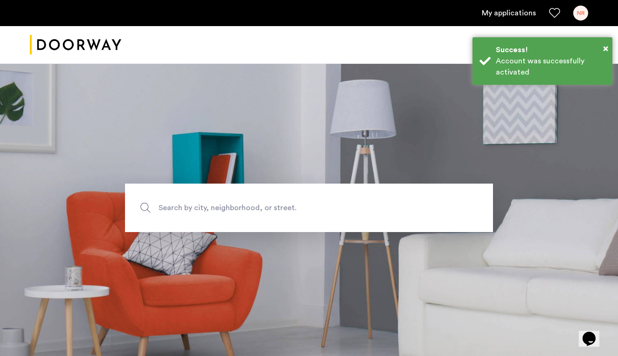
click at [581, 12] on div "NR" at bounding box center [580, 13] width 15 height 15
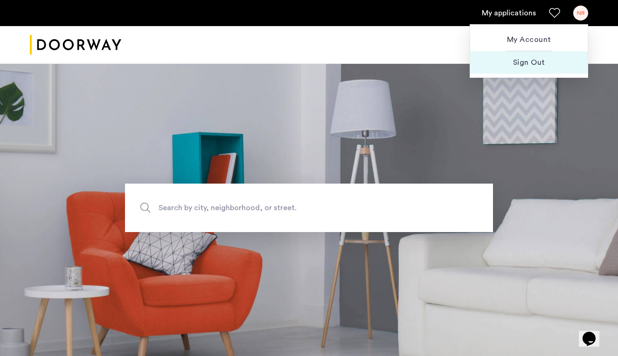
click at [541, 58] on span "Sign Out" at bounding box center [529, 62] width 103 height 11
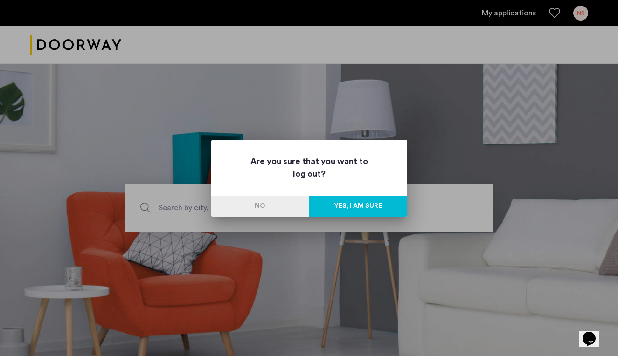
click at [371, 202] on button "Yes, I am sure" at bounding box center [358, 206] width 98 height 21
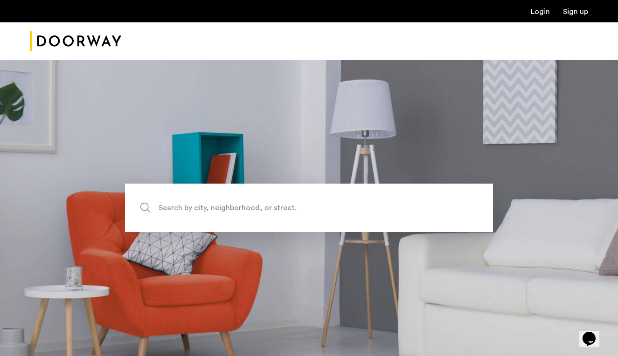
click at [537, 8] on link "Login" at bounding box center [540, 11] width 19 height 7
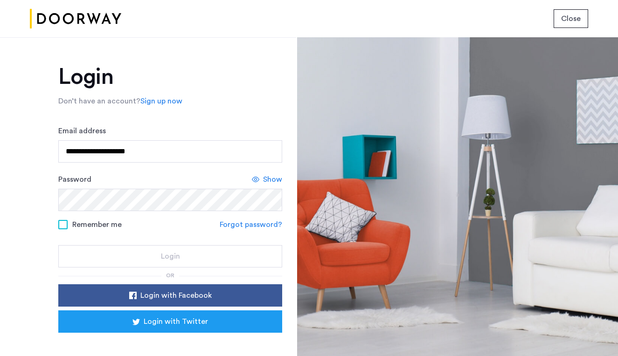
type input "**********"
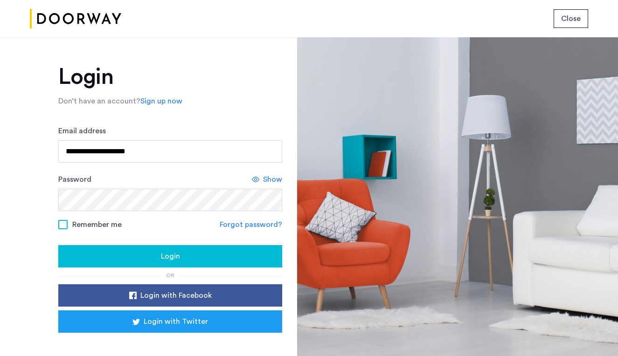
click at [171, 251] on button "Login" at bounding box center [170, 256] width 224 height 22
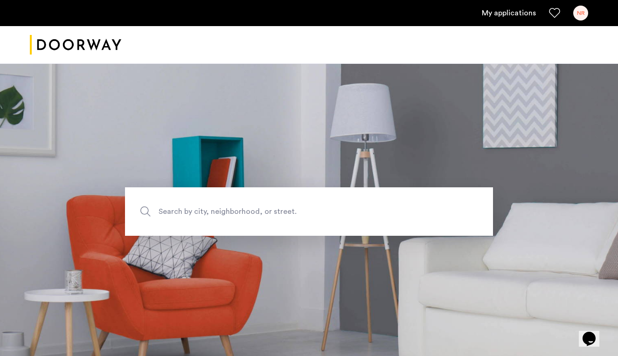
click at [502, 9] on link "My applications" at bounding box center [509, 12] width 54 height 11
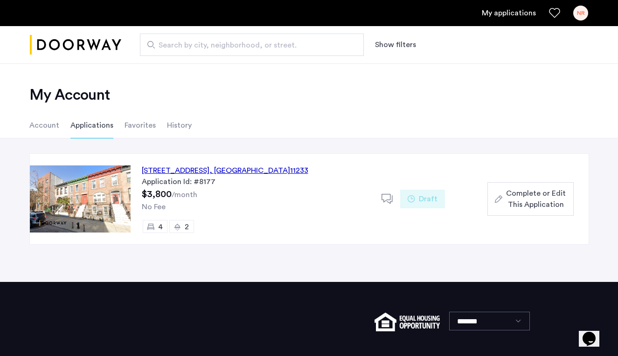
click at [549, 196] on span "Complete or Edit This Application" at bounding box center [536, 199] width 60 height 22
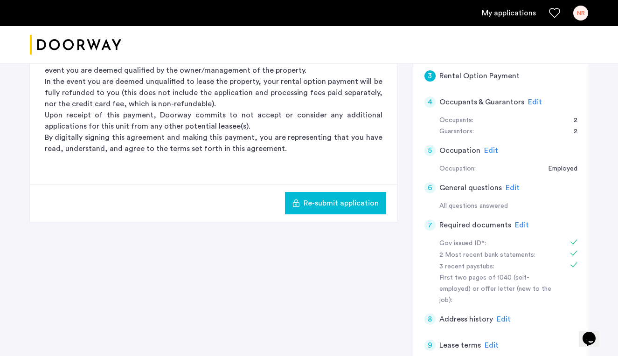
scroll to position [252, 0]
click at [535, 100] on span "Edit" at bounding box center [535, 102] width 14 height 7
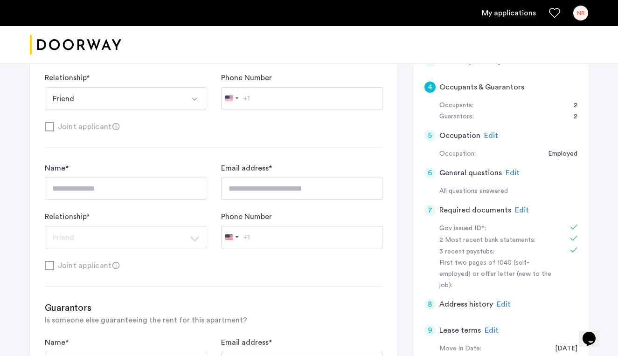
scroll to position [271, 0]
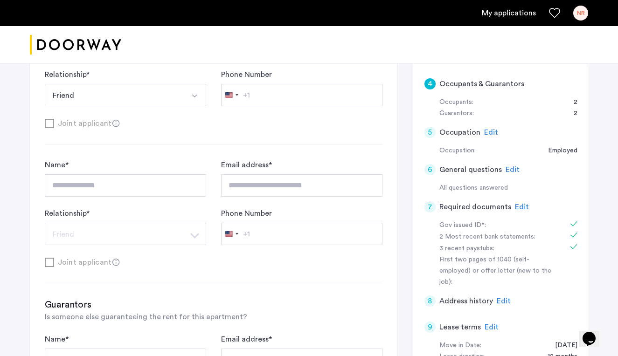
click at [523, 203] on span "Edit" at bounding box center [522, 206] width 14 height 7
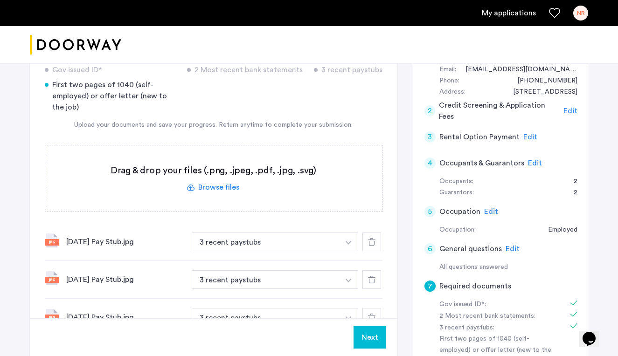
scroll to position [191, 0]
click at [5, 253] on div "[STREET_ADDRESS] | Application Id: #8177 $3800 /month Agent Select agent × [PER…" at bounding box center [309, 196] width 618 height 647
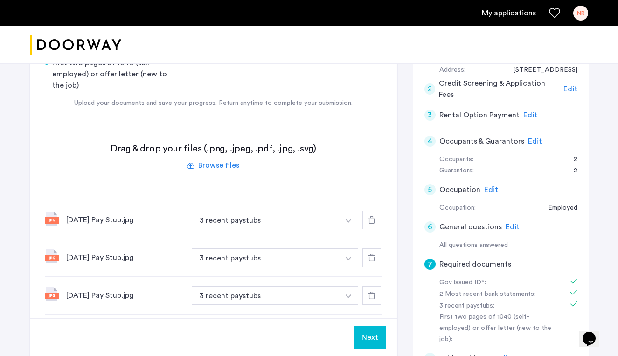
scroll to position [214, 0]
click at [376, 224] on div at bounding box center [372, 219] width 19 height 19
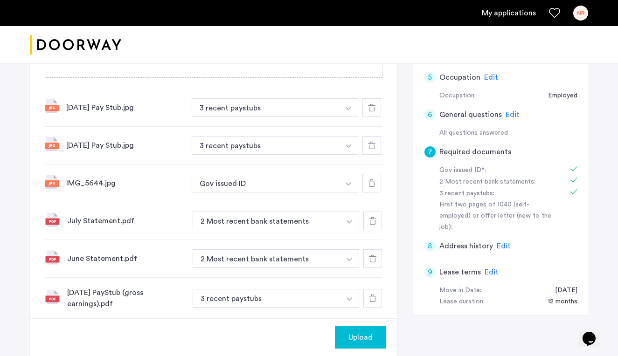
scroll to position [322, 0]
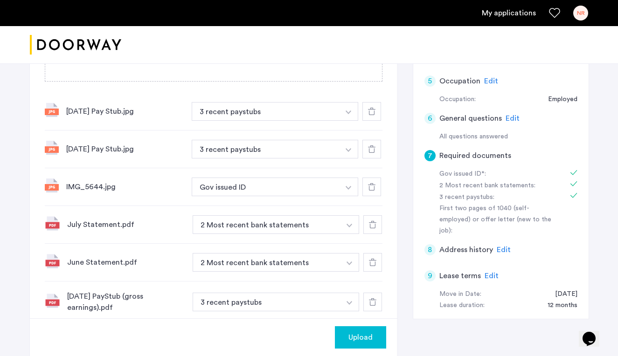
click at [376, 112] on div at bounding box center [372, 111] width 19 height 19
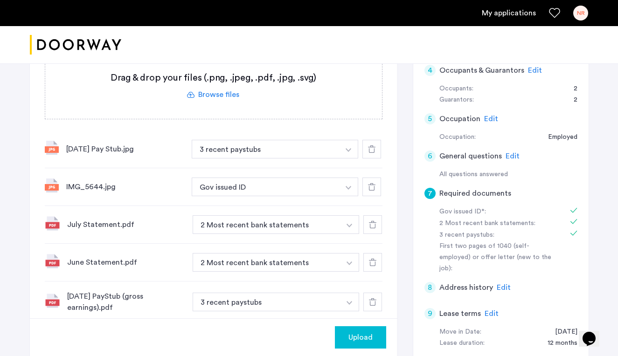
scroll to position [398, 0]
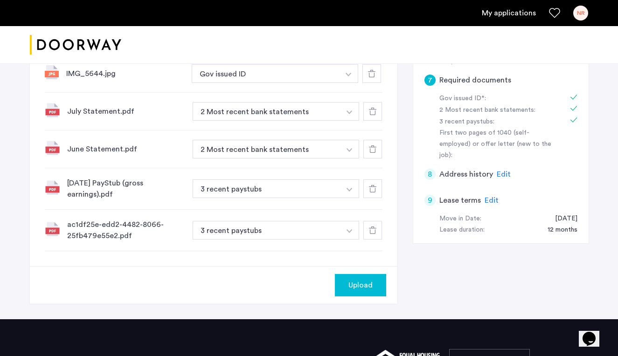
click at [102, 231] on div "ac1df25e-edd2-4482-8066-25fb479e55e2.pdf" at bounding box center [126, 230] width 118 height 22
click at [374, 231] on icon at bounding box center [372, 230] width 7 height 7
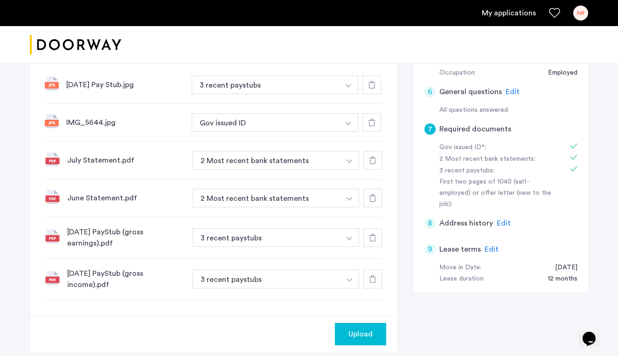
scroll to position [344, 0]
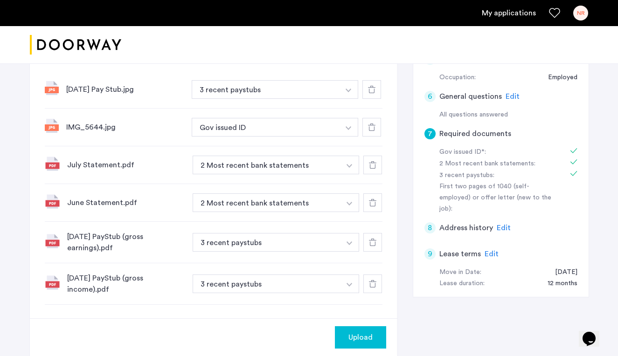
click at [370, 91] on icon at bounding box center [371, 89] width 7 height 7
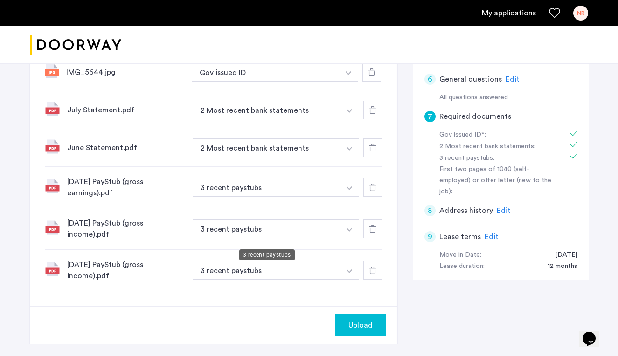
scroll to position [363, 0]
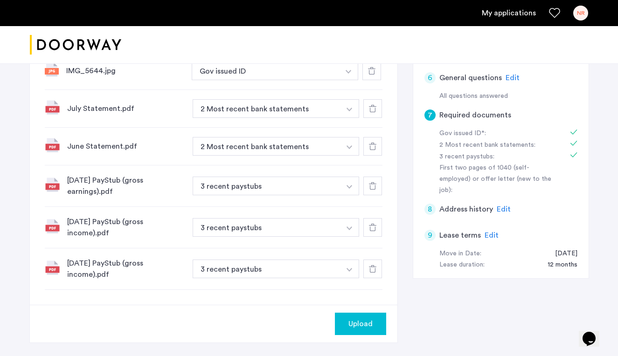
click at [366, 327] on span "Upload" at bounding box center [361, 324] width 24 height 11
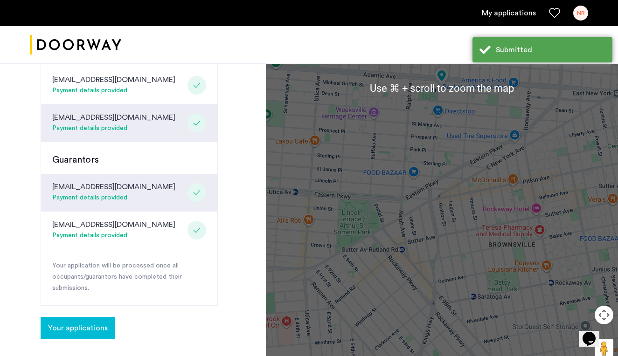
scroll to position [257, 0]
